Goal: Navigation & Orientation: Find specific page/section

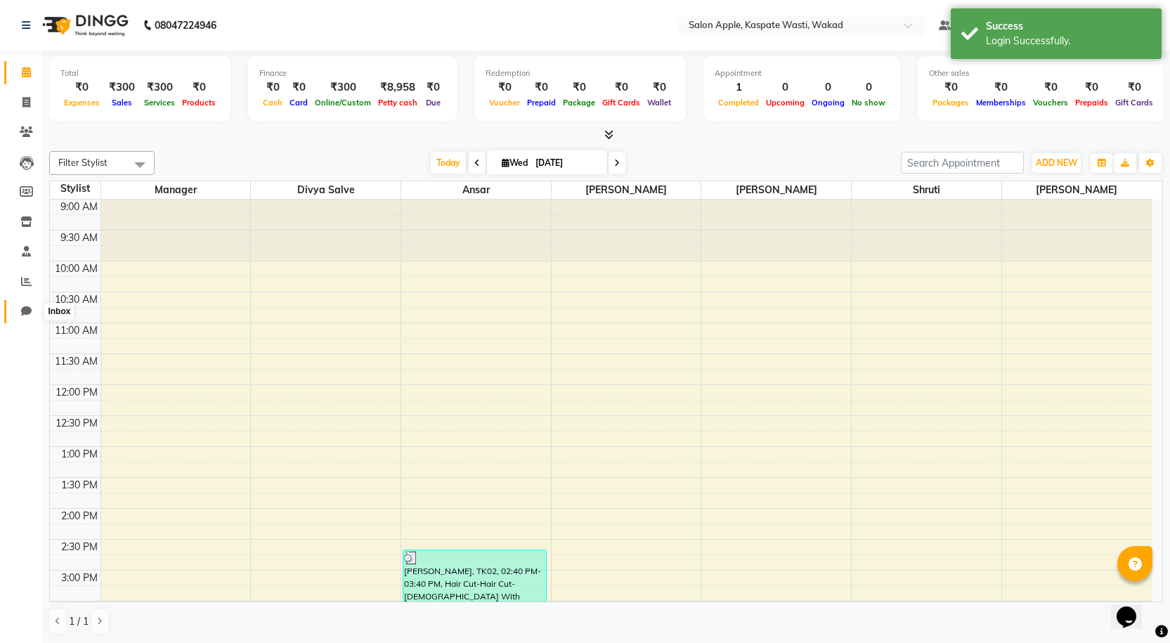
click at [25, 311] on icon at bounding box center [26, 311] width 11 height 11
select select "100"
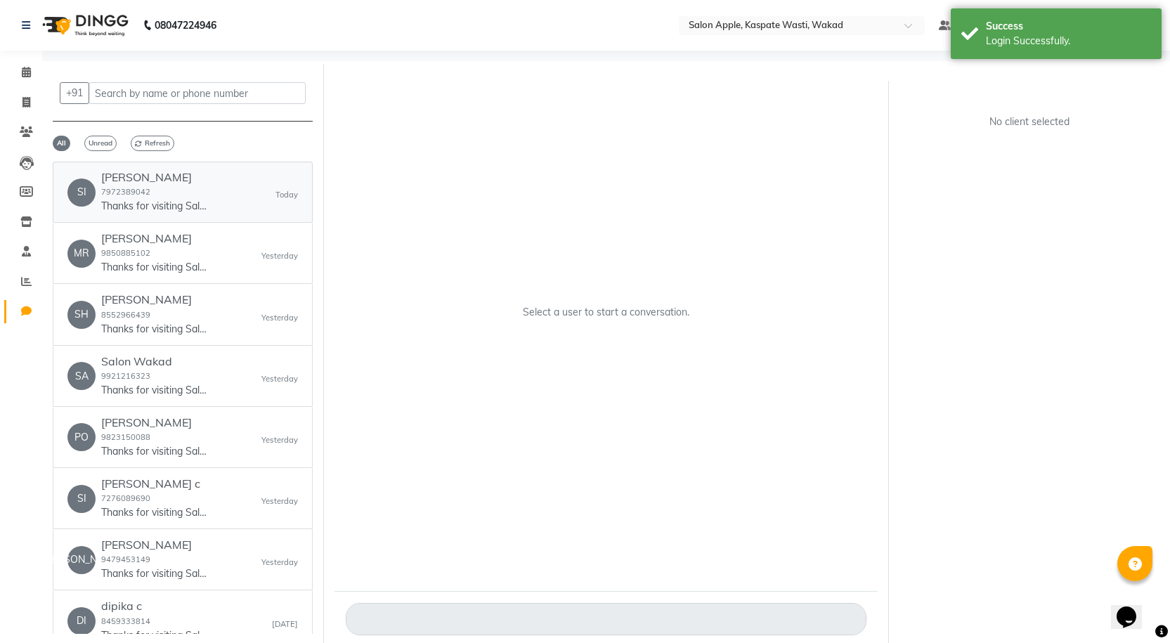
click at [169, 200] on p "Thanks for visiting Salon Apple, Kaspate Wasti, [GEOGRAPHIC_DATA]. Your bill am…" at bounding box center [153, 206] width 105 height 15
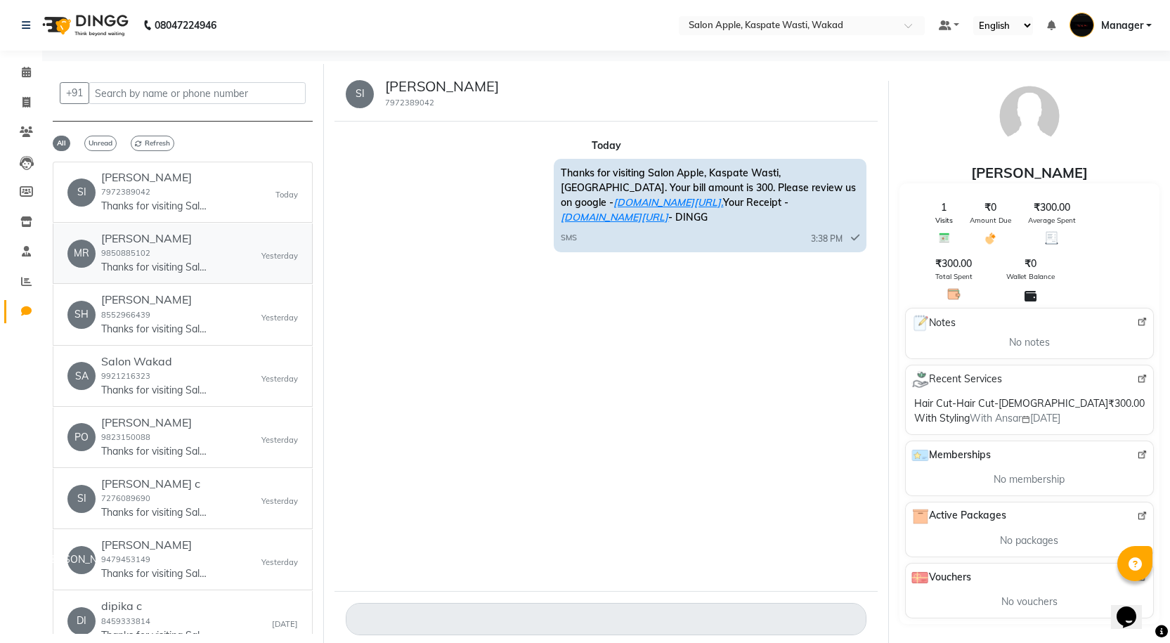
click at [150, 271] on p "Thanks for visiting Salon Apple, Kaspate Wasti, [GEOGRAPHIC_DATA]. Your bill am…" at bounding box center [153, 267] width 105 height 15
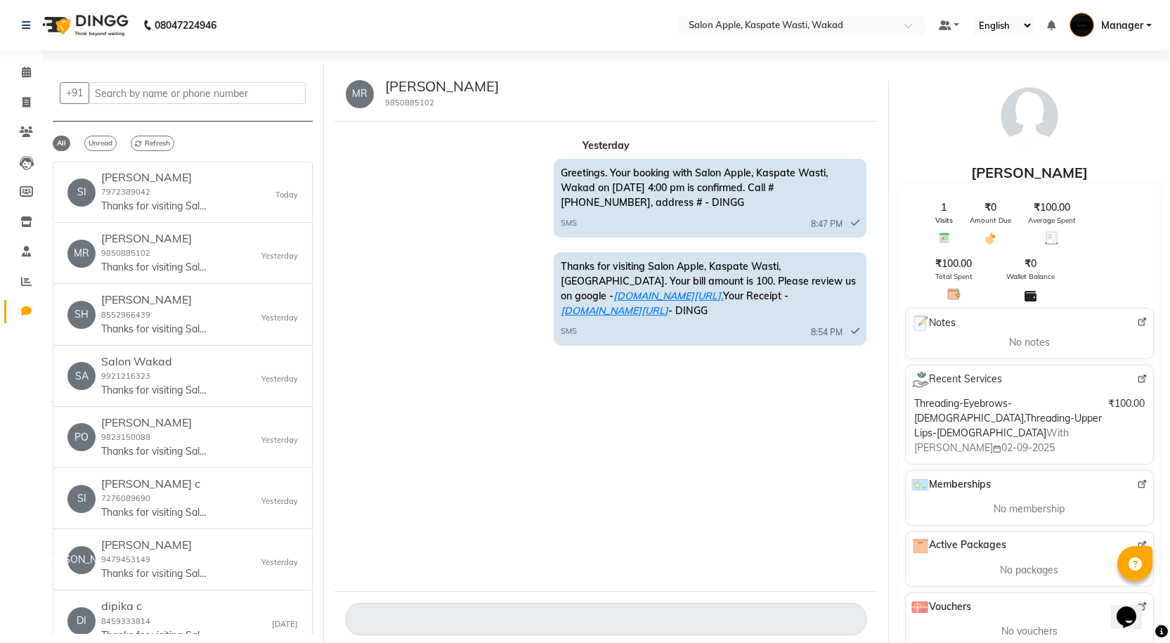
click at [834, 36] on nav "08047224946 Select Location × Salon Apple, Kaspate Wasti, Wakad Default Panel M…" at bounding box center [585, 25] width 1170 height 51
click at [834, 32] on input "text" at bounding box center [788, 27] width 204 height 14
click at [22, 291] on link "Reports" at bounding box center [21, 282] width 34 height 23
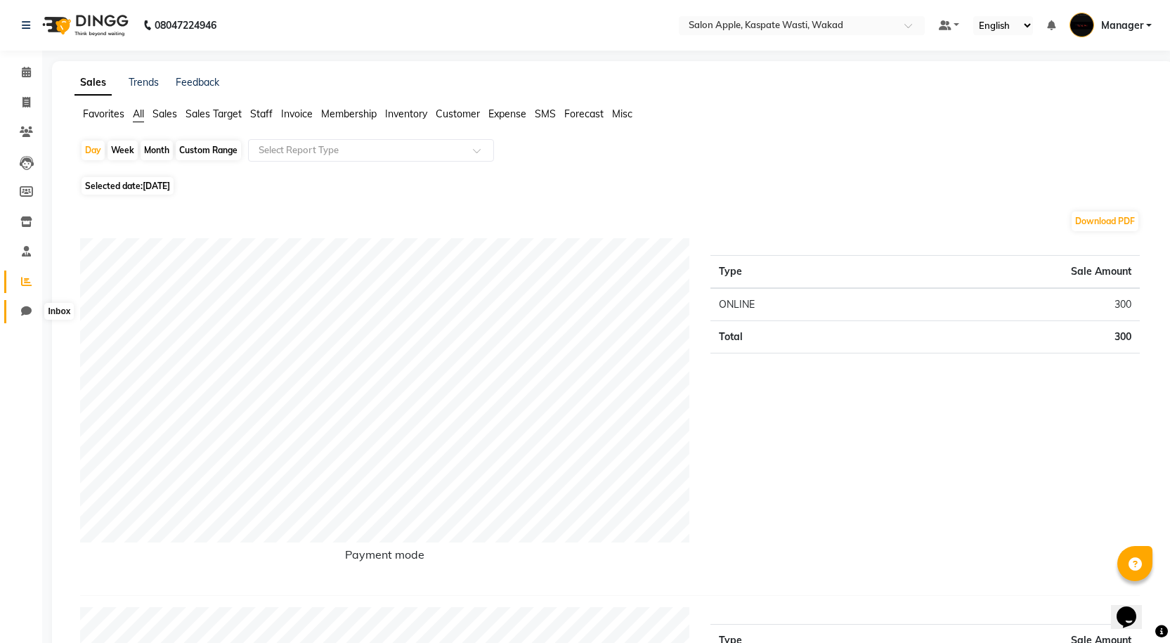
click at [27, 311] on icon at bounding box center [26, 311] width 11 height 11
select select "100"
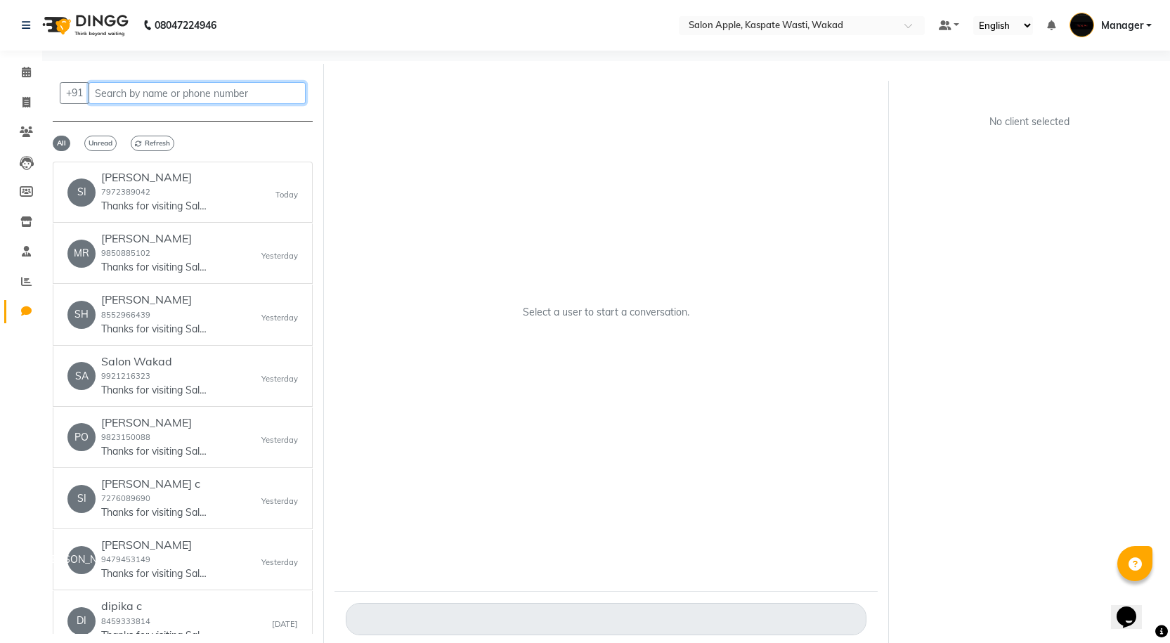
click at [181, 100] on input "text" at bounding box center [197, 93] width 217 height 22
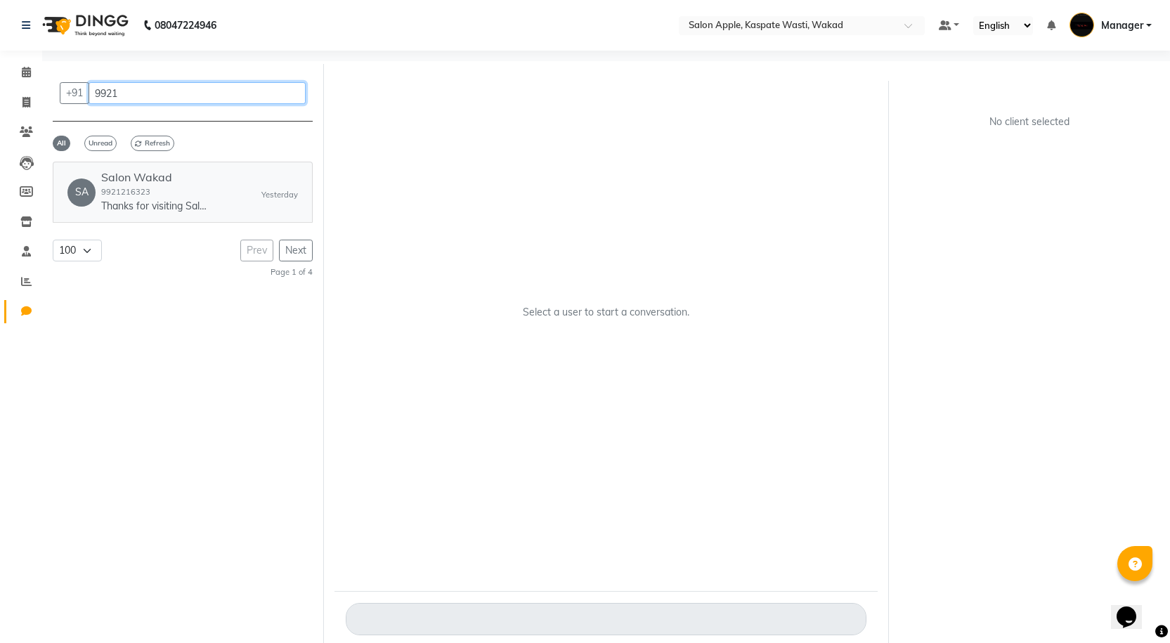
type input "9921"
click at [168, 182] on h6 "Salon Wakad" at bounding box center [153, 177] width 105 height 13
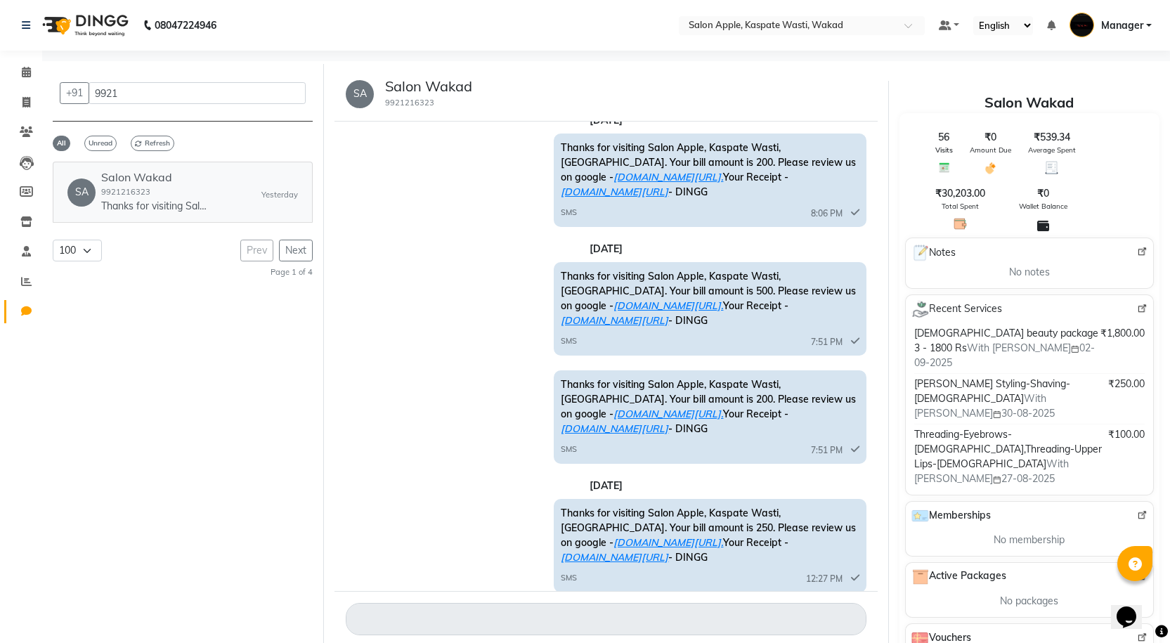
scroll to position [1547, 0]
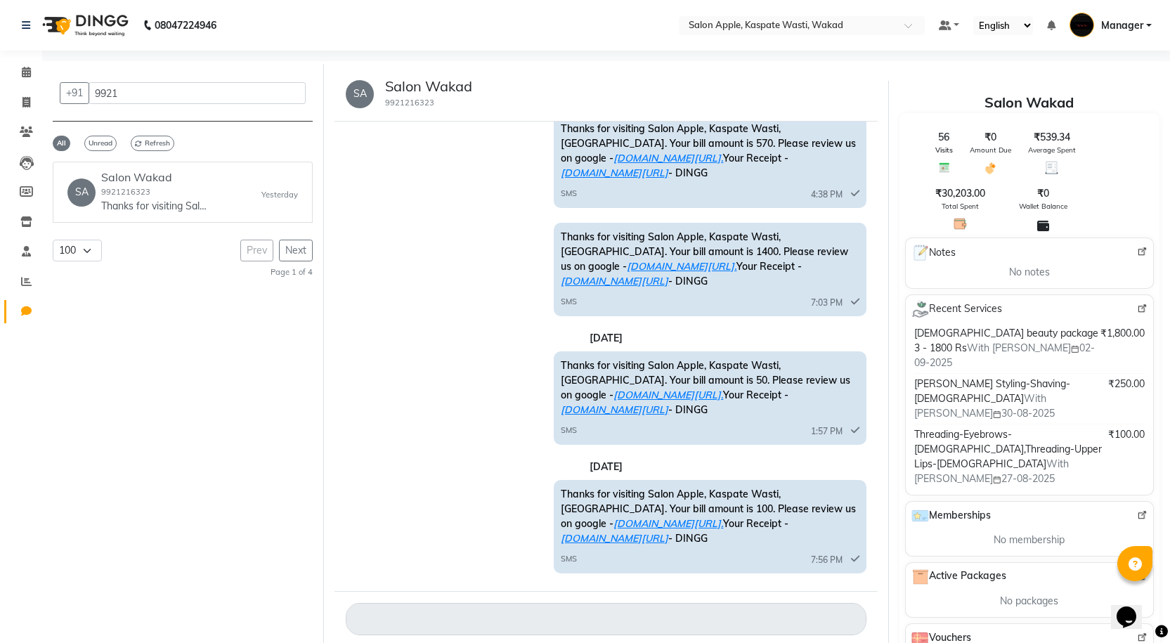
click at [110, 90] on input "9921" at bounding box center [197, 93] width 217 height 22
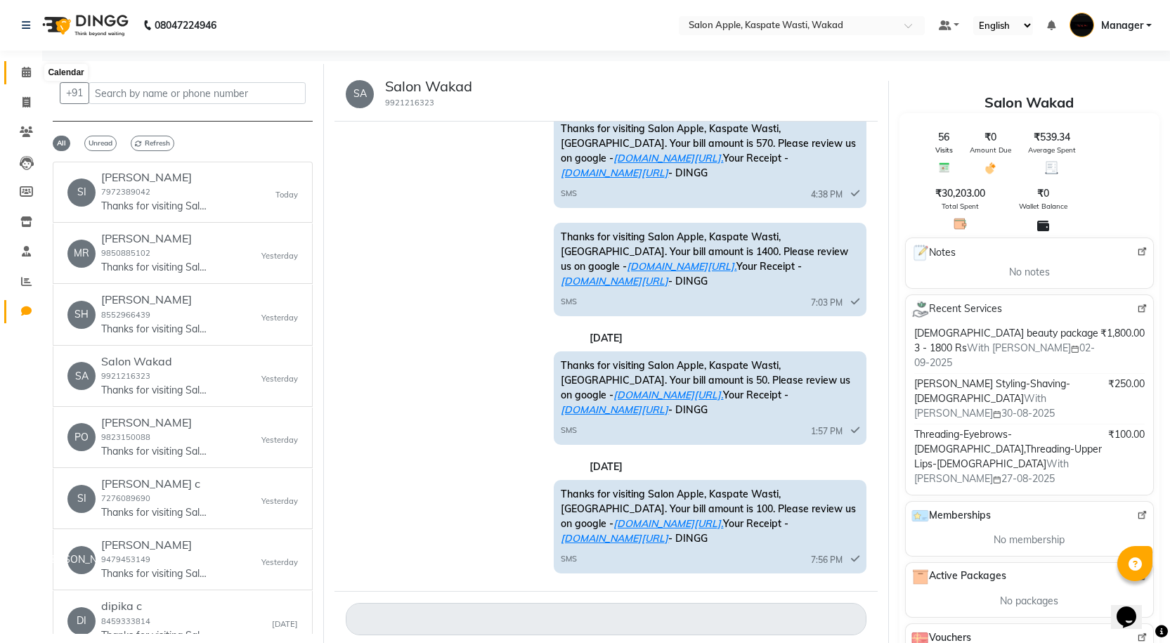
click at [14, 79] on span at bounding box center [26, 73] width 25 height 16
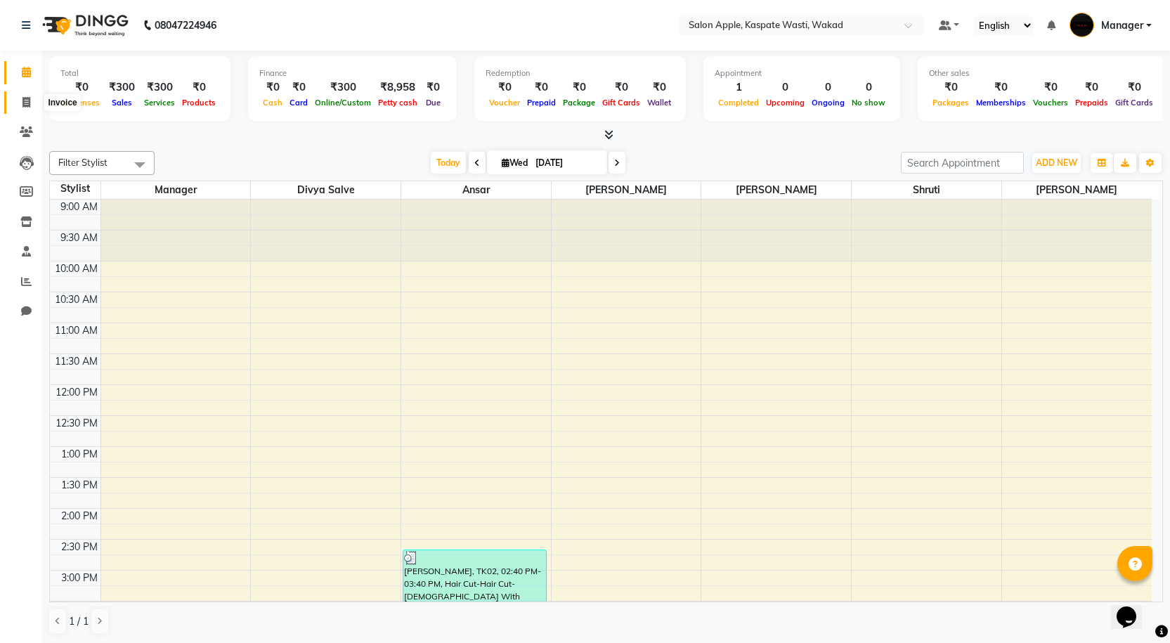
click at [26, 100] on icon at bounding box center [26, 102] width 8 height 11
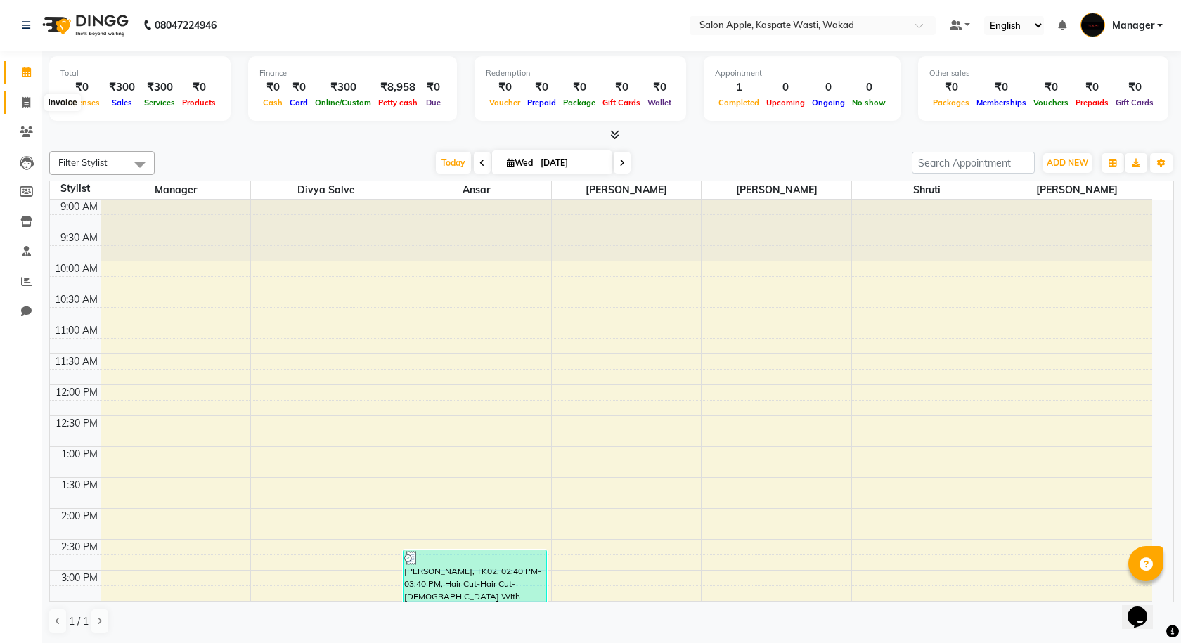
select select "service"
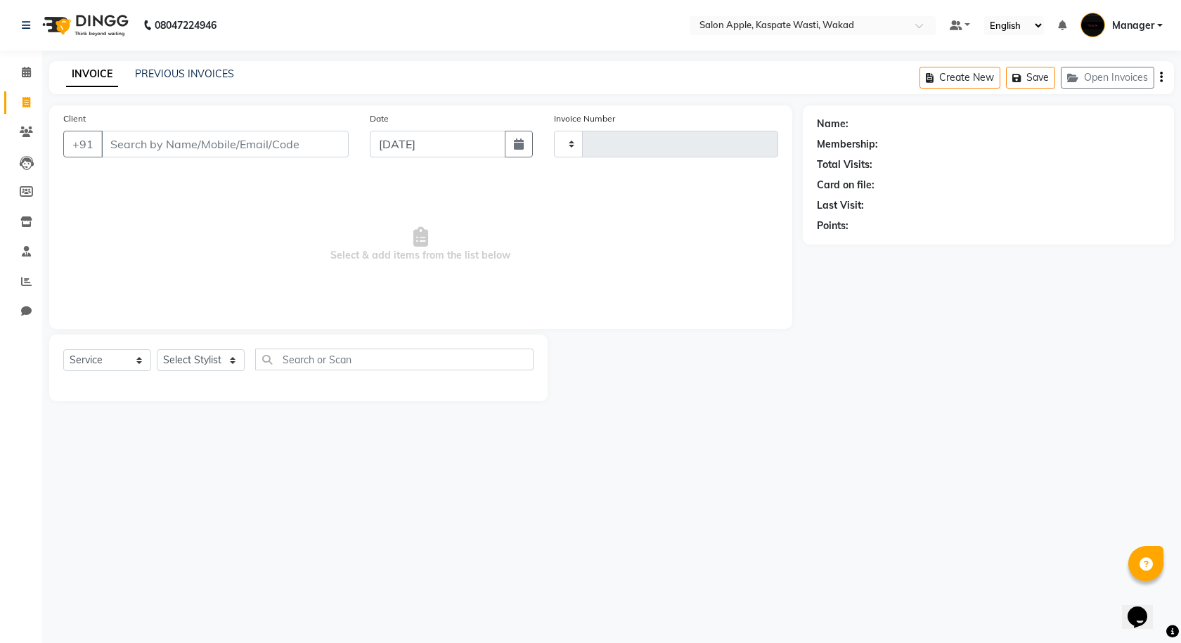
type input "1423"
select select "7956"
click at [24, 119] on li "Clients" at bounding box center [21, 132] width 42 height 30
click at [24, 132] on icon at bounding box center [26, 131] width 13 height 11
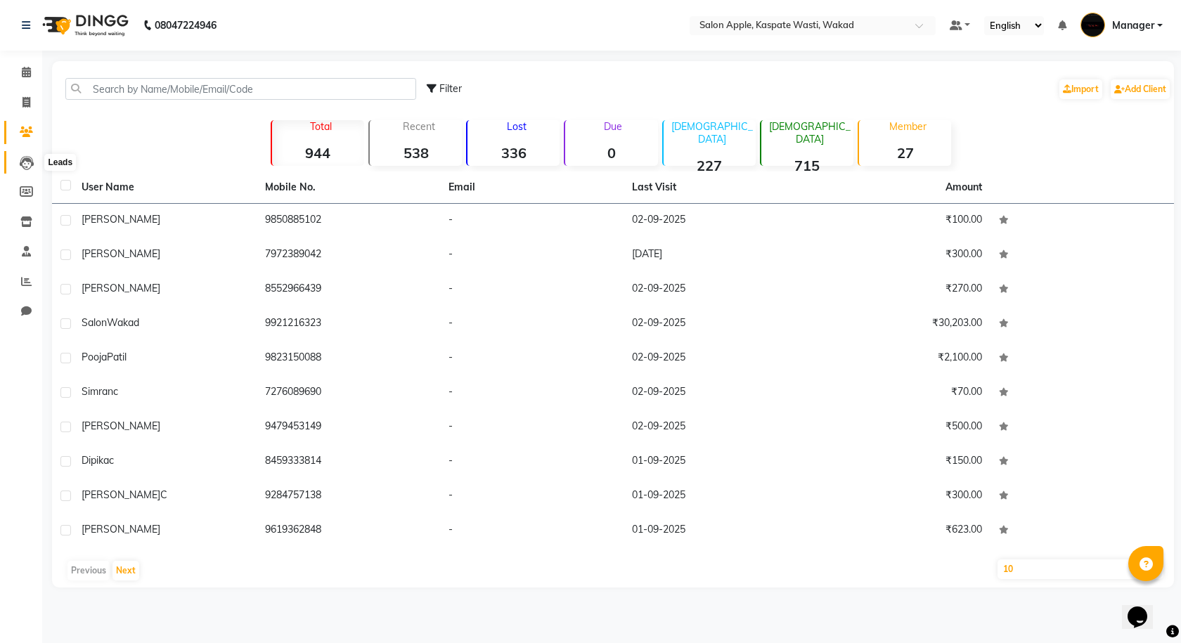
click at [22, 162] on icon at bounding box center [27, 163] width 14 height 14
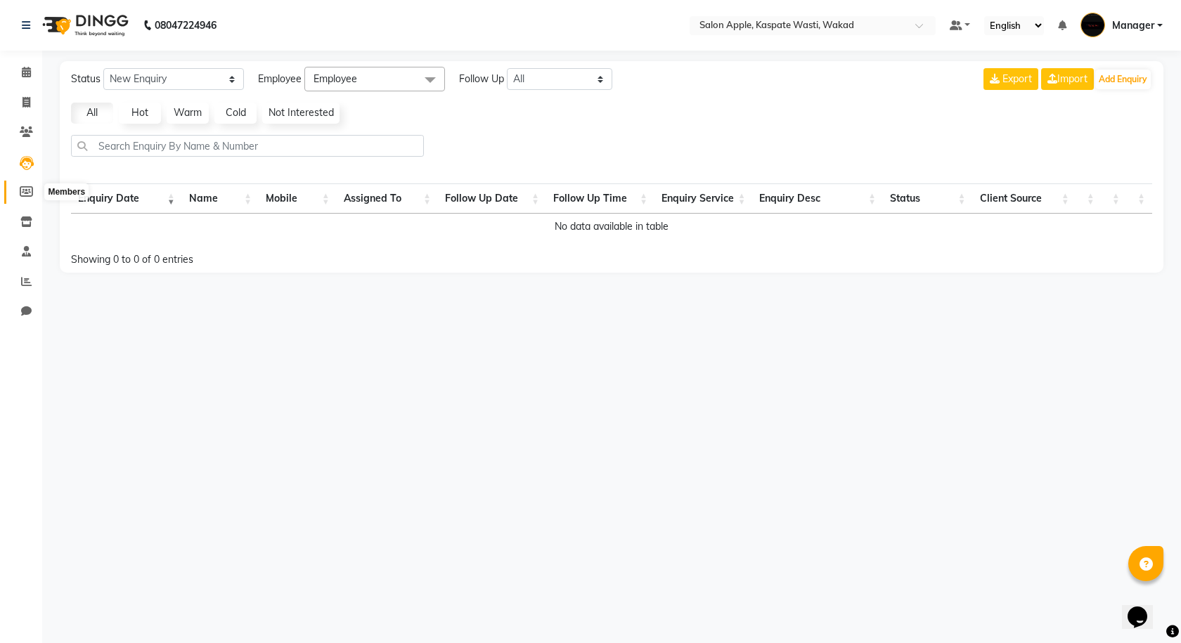
click at [18, 194] on span at bounding box center [26, 192] width 25 height 16
select select
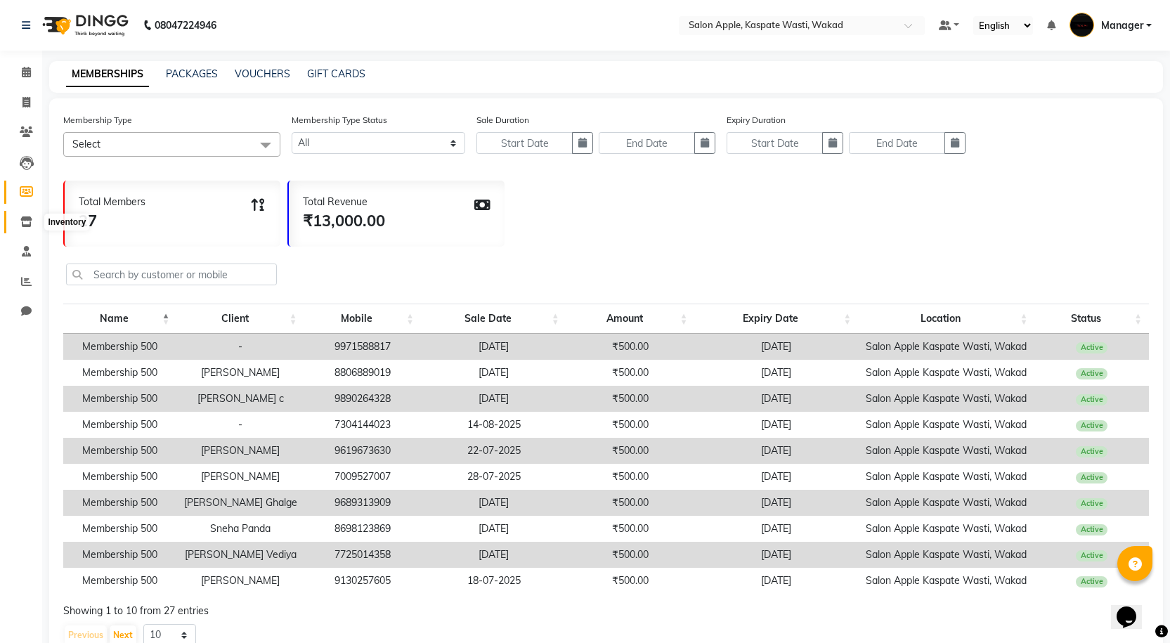
click at [18, 219] on span at bounding box center [26, 222] width 25 height 16
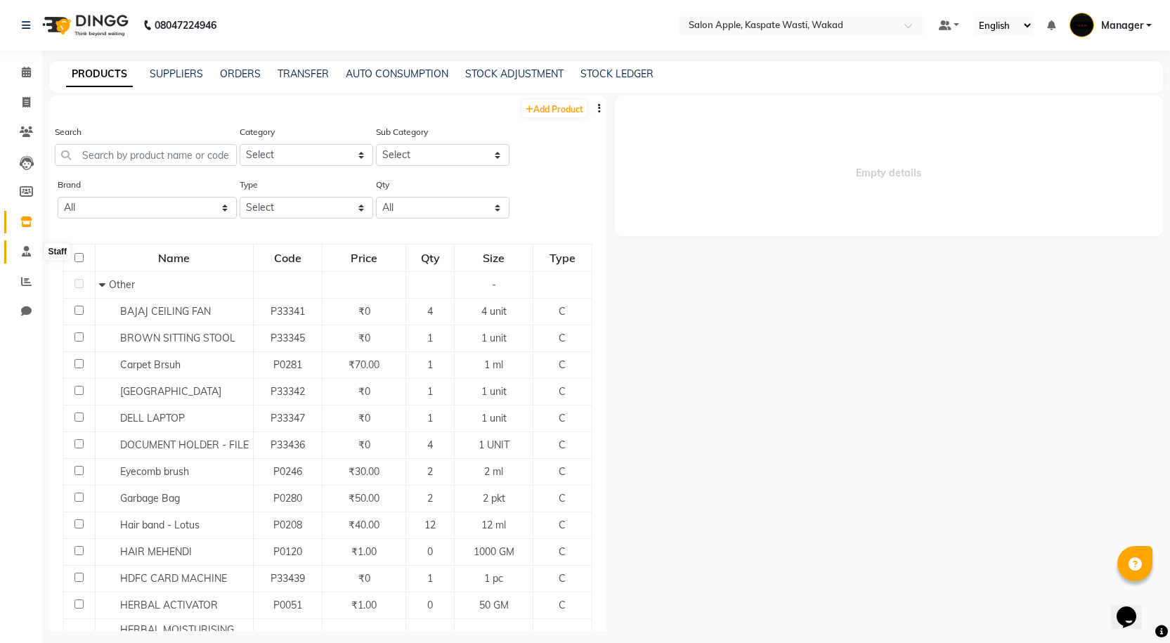
click at [18, 251] on span at bounding box center [26, 252] width 25 height 16
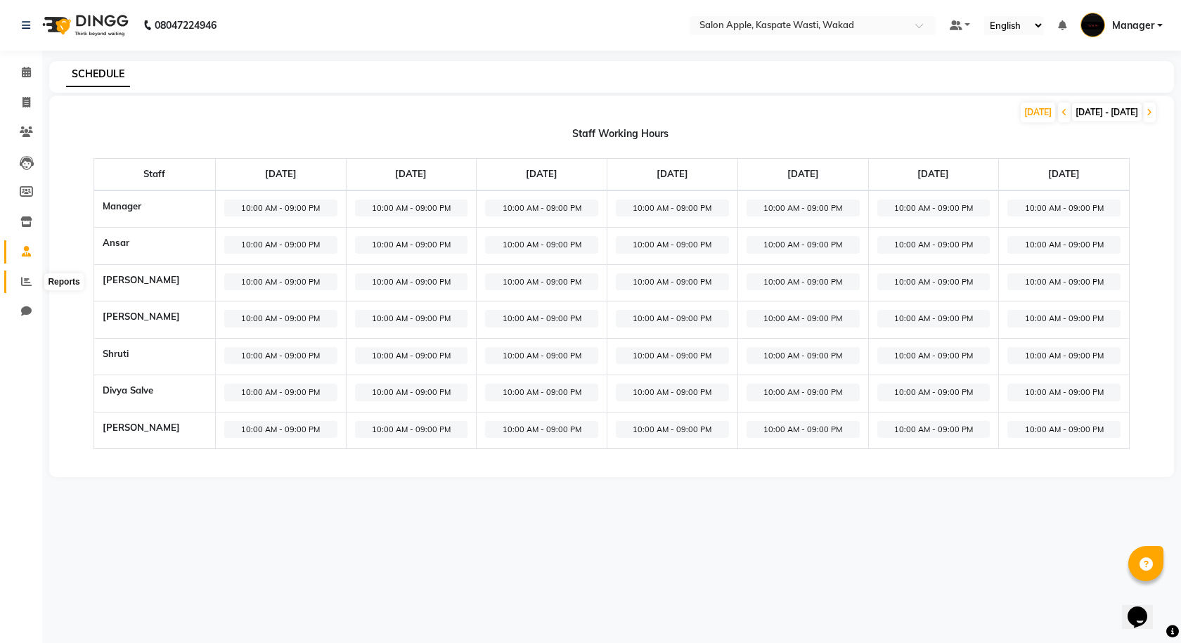
click at [19, 275] on span at bounding box center [26, 282] width 25 height 16
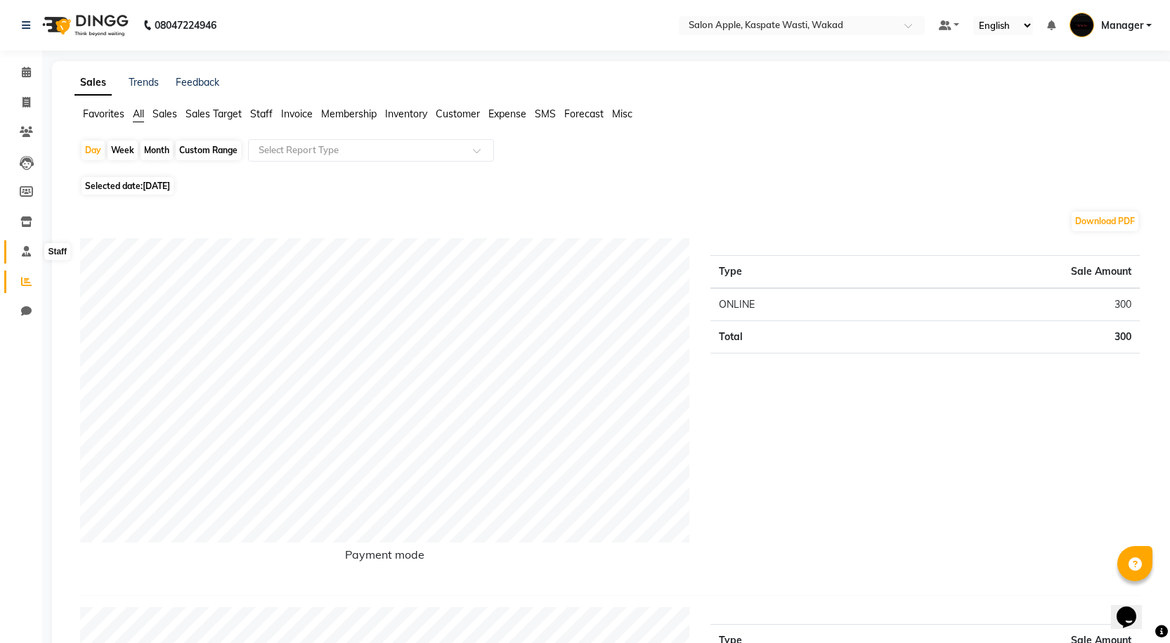
click at [22, 247] on icon at bounding box center [26, 251] width 9 height 11
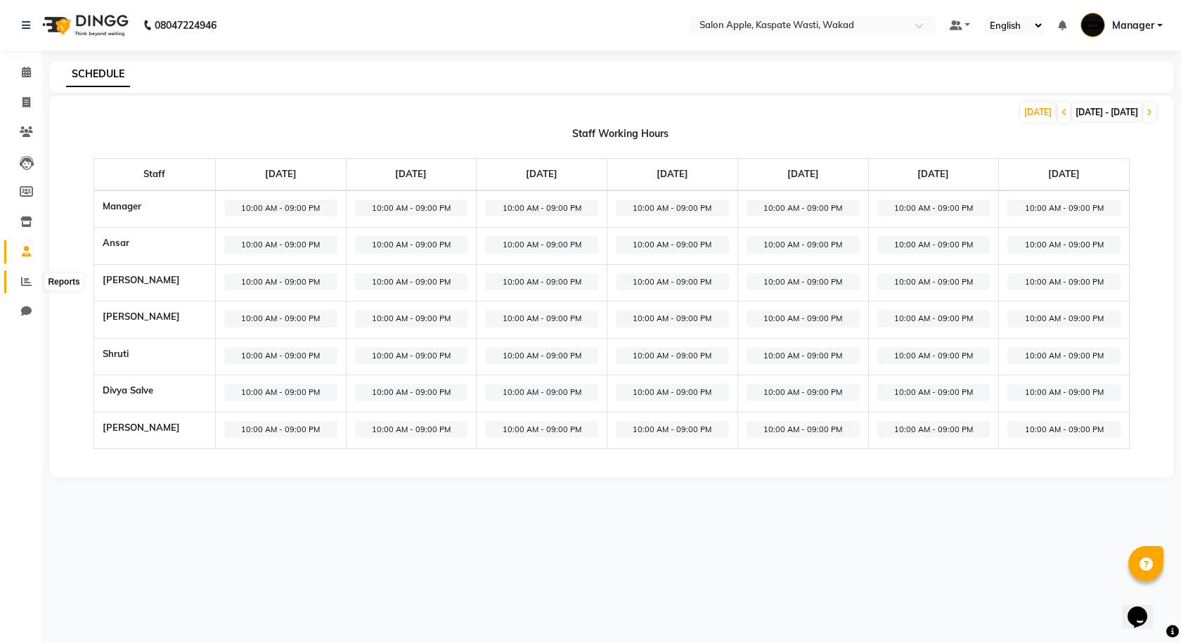
click at [22, 275] on span at bounding box center [26, 282] width 25 height 16
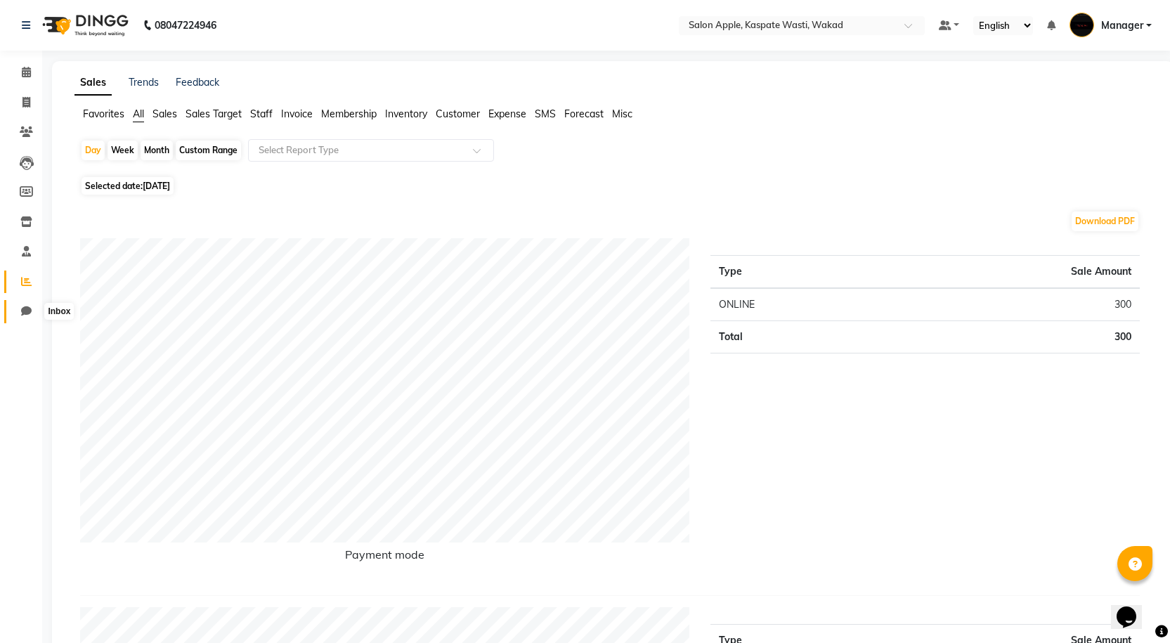
click at [23, 311] on icon at bounding box center [26, 311] width 11 height 11
select select "100"
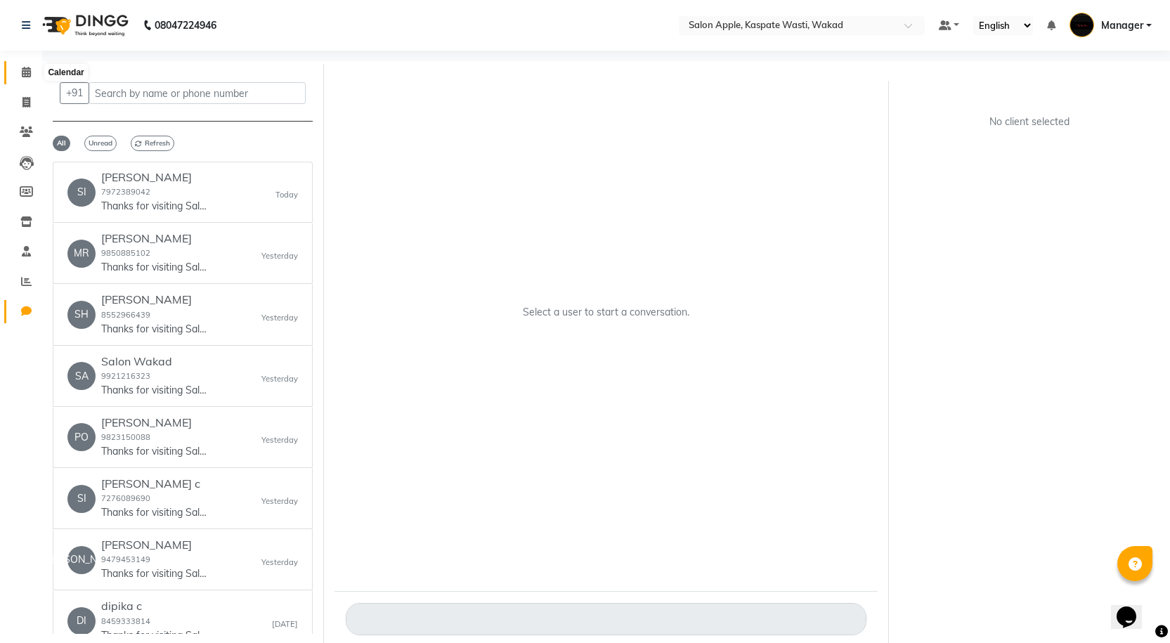
click at [22, 69] on icon at bounding box center [26, 72] width 9 height 11
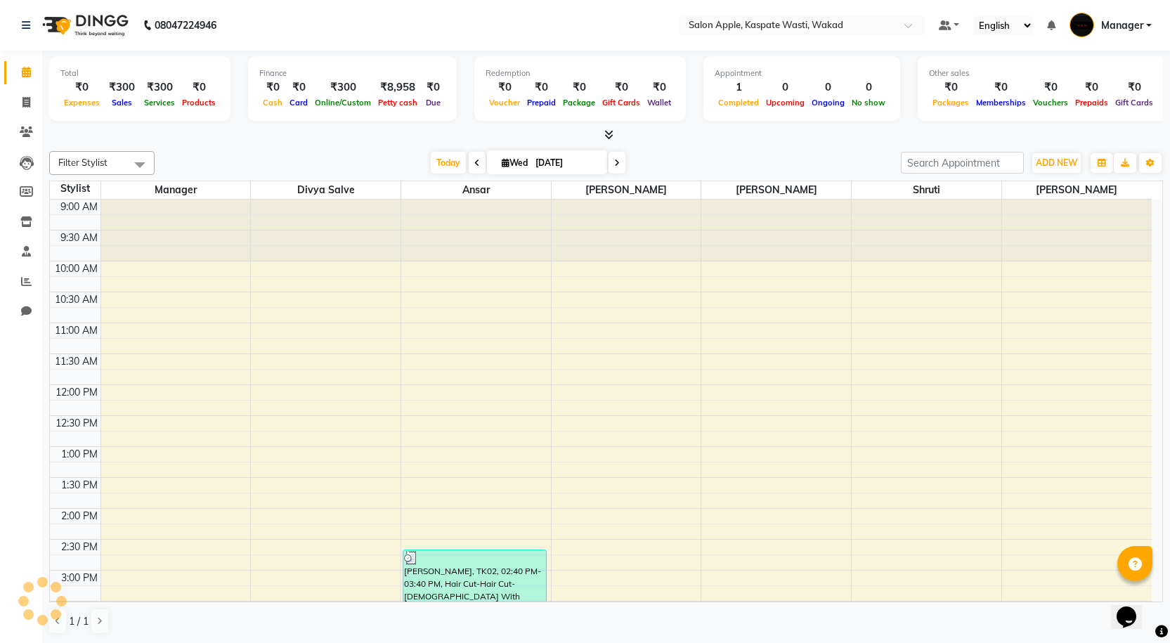
scroll to position [401, 0]
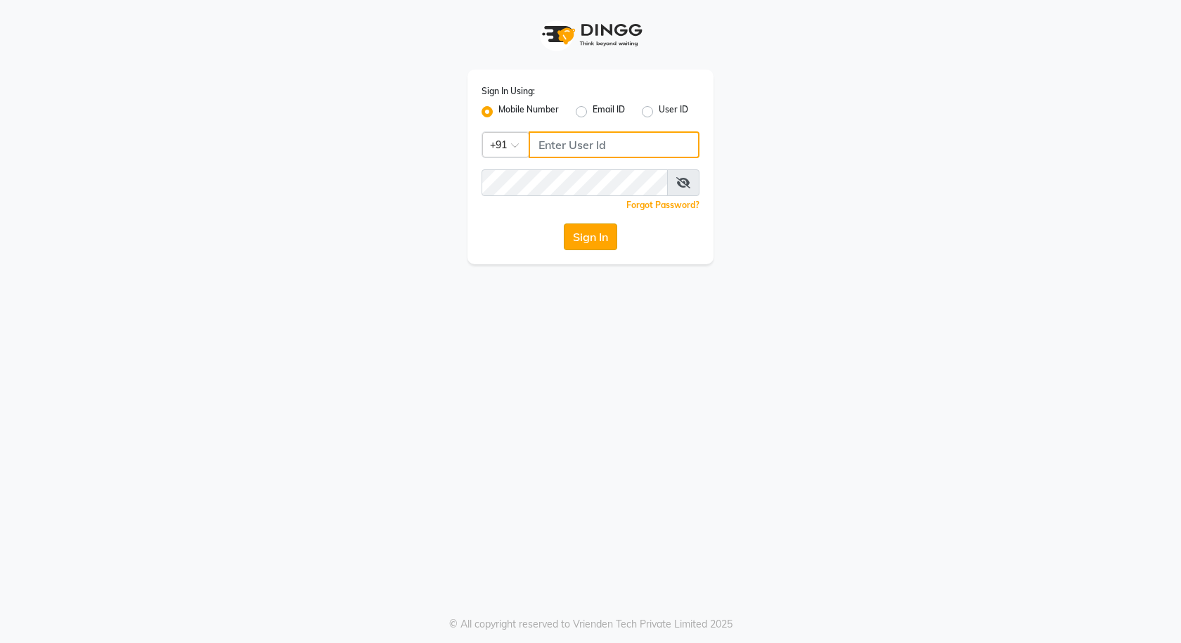
type input "9921216323"
click at [584, 238] on button "Sign In" at bounding box center [590, 236] width 53 height 27
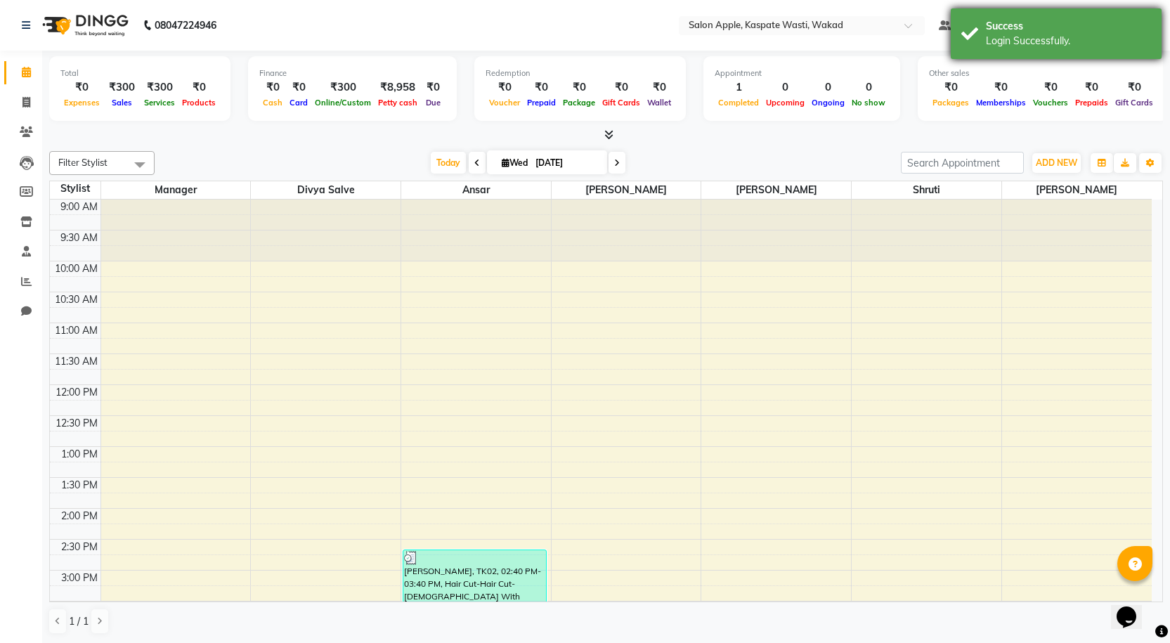
click at [1159, 22] on div "Success Login Successfully." at bounding box center [1056, 33] width 211 height 51
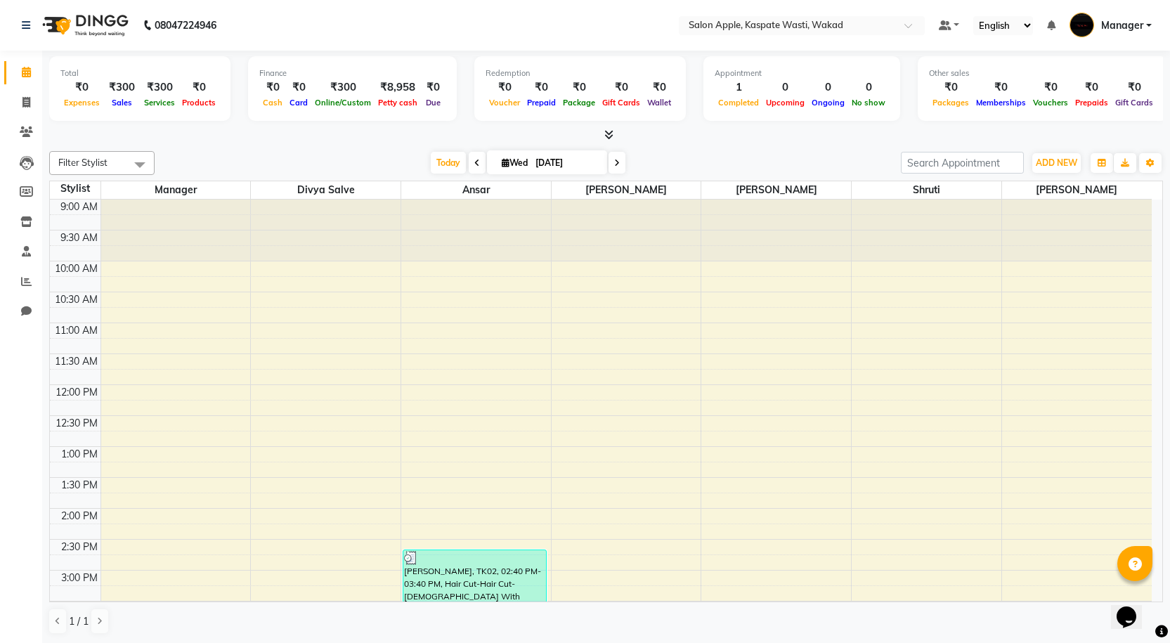
click at [1143, 25] on span "Manager" at bounding box center [1122, 25] width 42 height 15
click at [1087, 99] on link "Sign out" at bounding box center [1080, 101] width 129 height 22
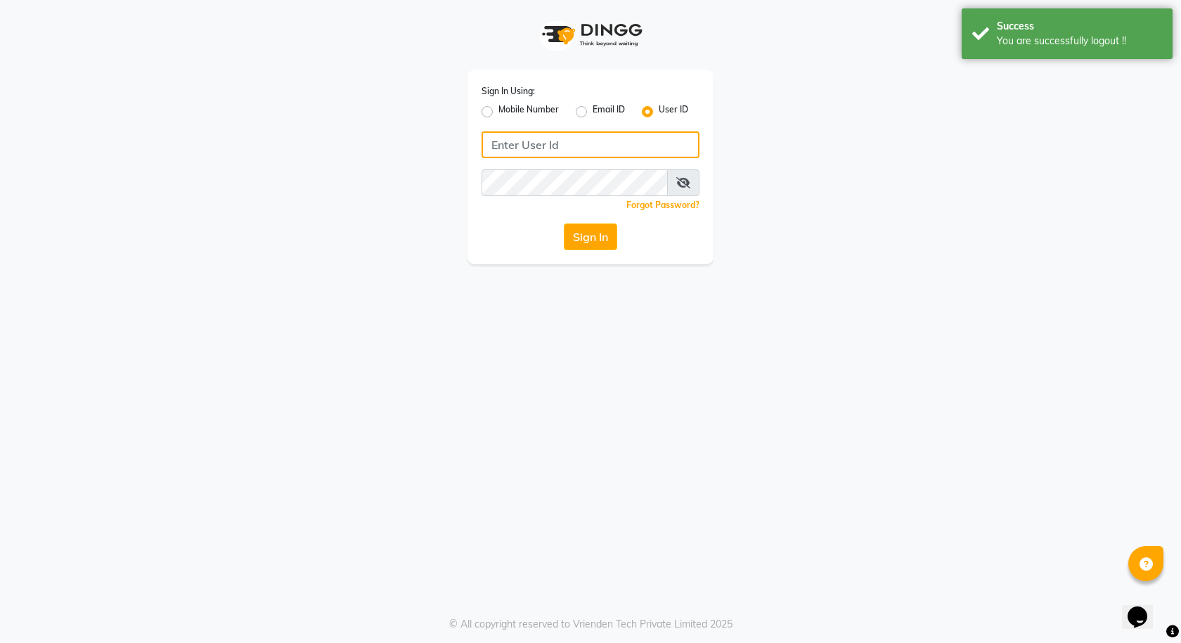
type input "9921216323"
click at [498, 112] on label "Mobile Number" at bounding box center [528, 111] width 60 height 17
click at [498, 112] on input "Mobile Number" at bounding box center [502, 107] width 9 height 9
radio input "true"
radio input "false"
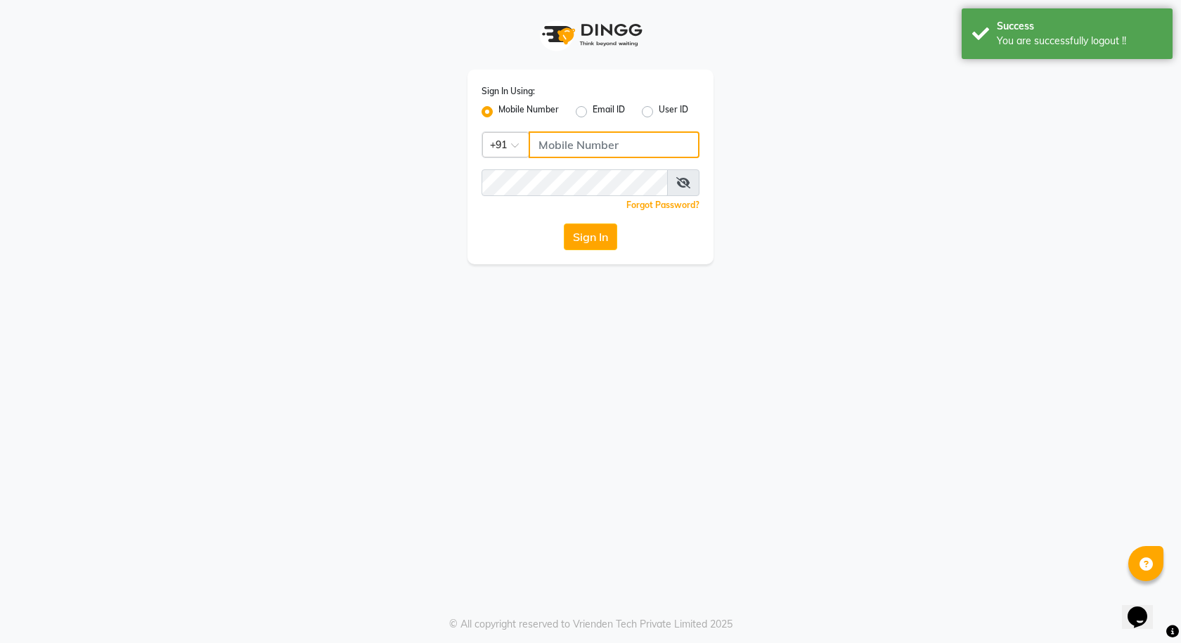
click at [606, 140] on input "Username" at bounding box center [613, 144] width 171 height 27
type input "9921430102"
click at [586, 239] on button "Sign In" at bounding box center [590, 236] width 53 height 27
